Goal: Information Seeking & Learning: Find contact information

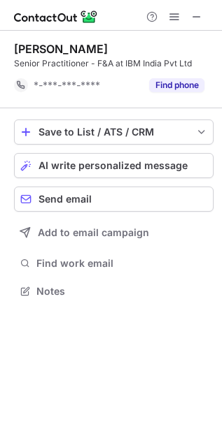
scroll to position [7, 7]
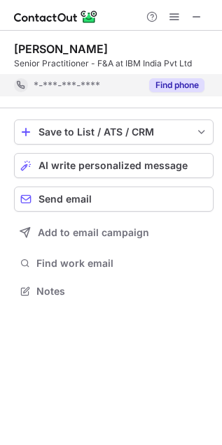
click at [161, 81] on button "Find phone" at bounding box center [176, 85] width 55 height 14
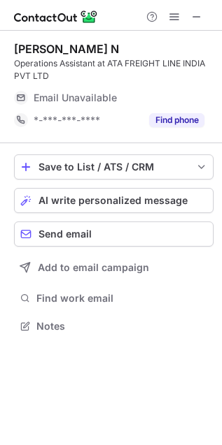
scroll to position [316, 222]
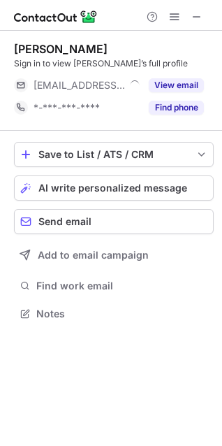
scroll to position [304, 222]
click at [196, 27] on div at bounding box center [111, 15] width 222 height 31
click at [198, 17] on span at bounding box center [196, 16] width 11 height 11
